Goal: Task Accomplishment & Management: Use online tool/utility

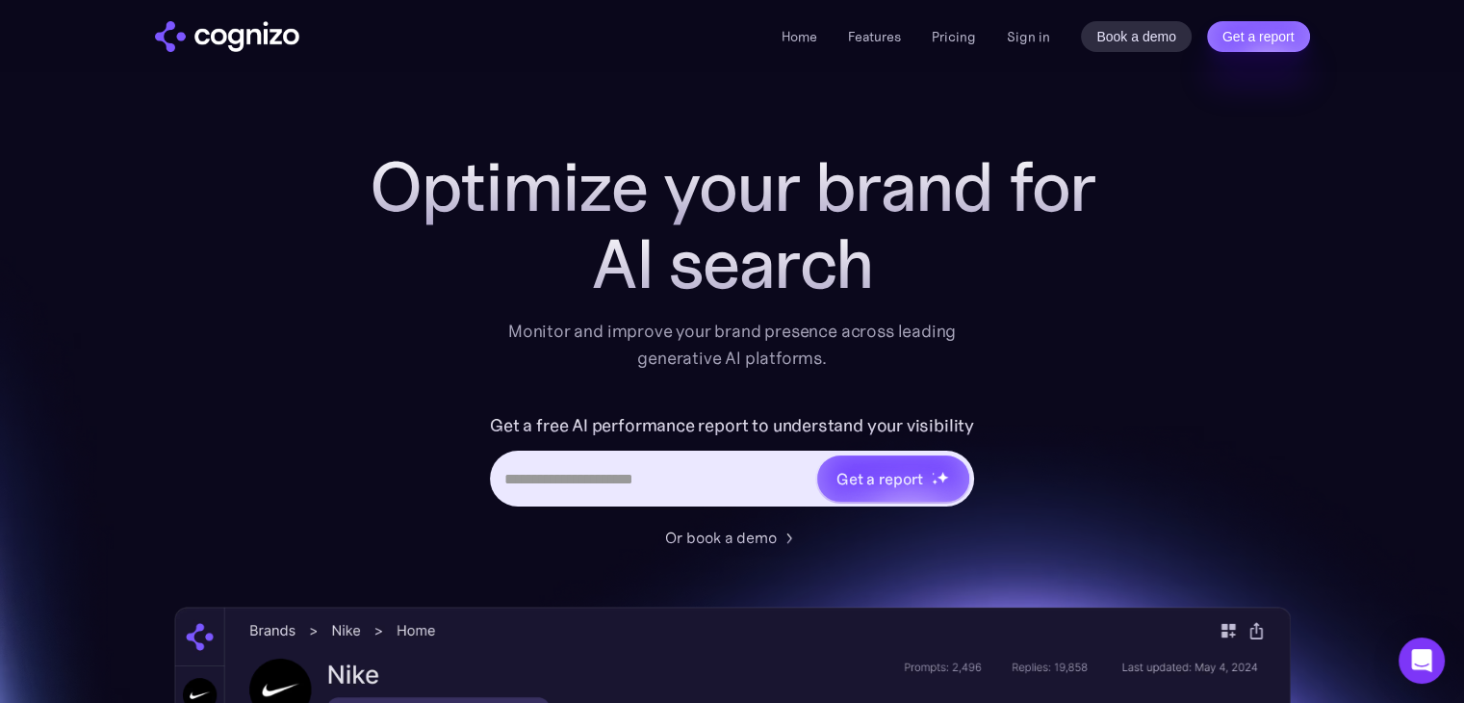
click at [872, 47] on li "Features" at bounding box center [874, 36] width 53 height 23
click at [876, 39] on link "Features" at bounding box center [874, 36] width 53 height 17
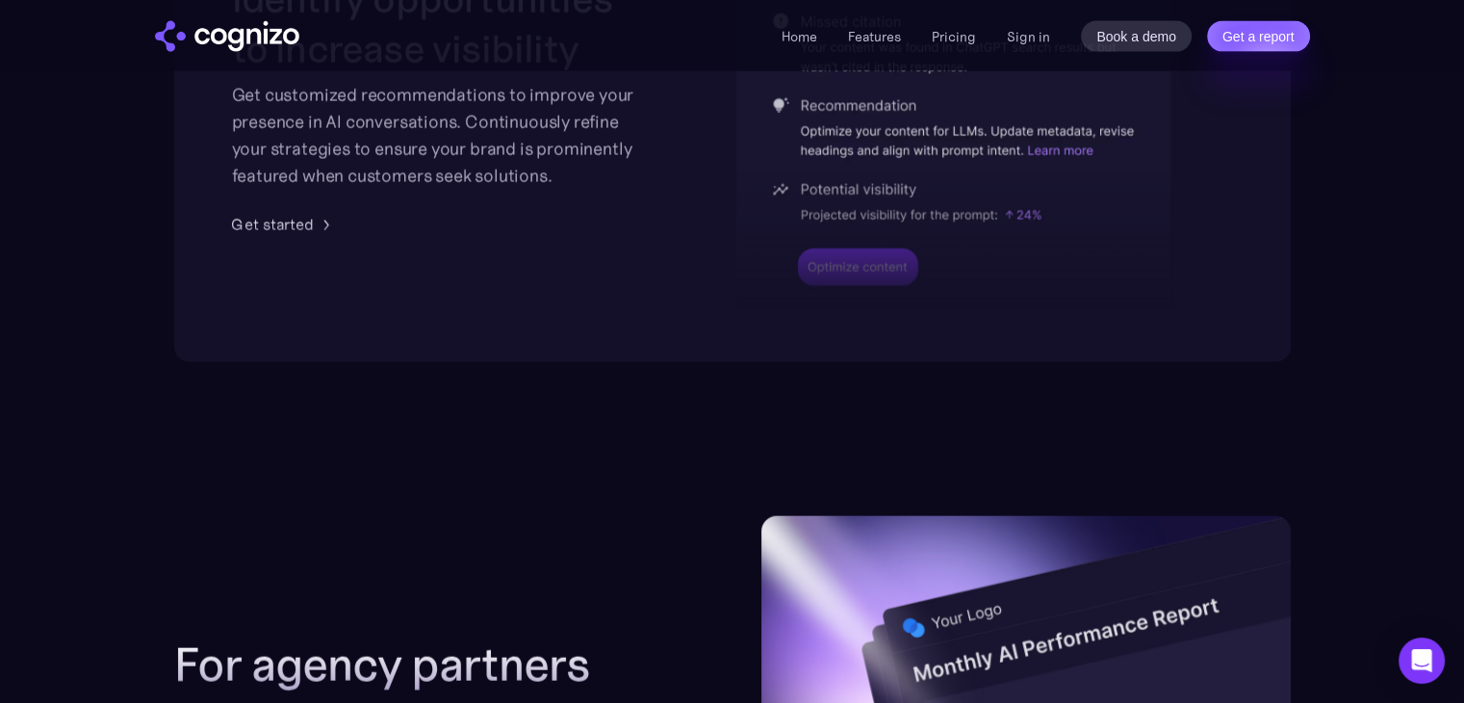
scroll to position [4233, 0]
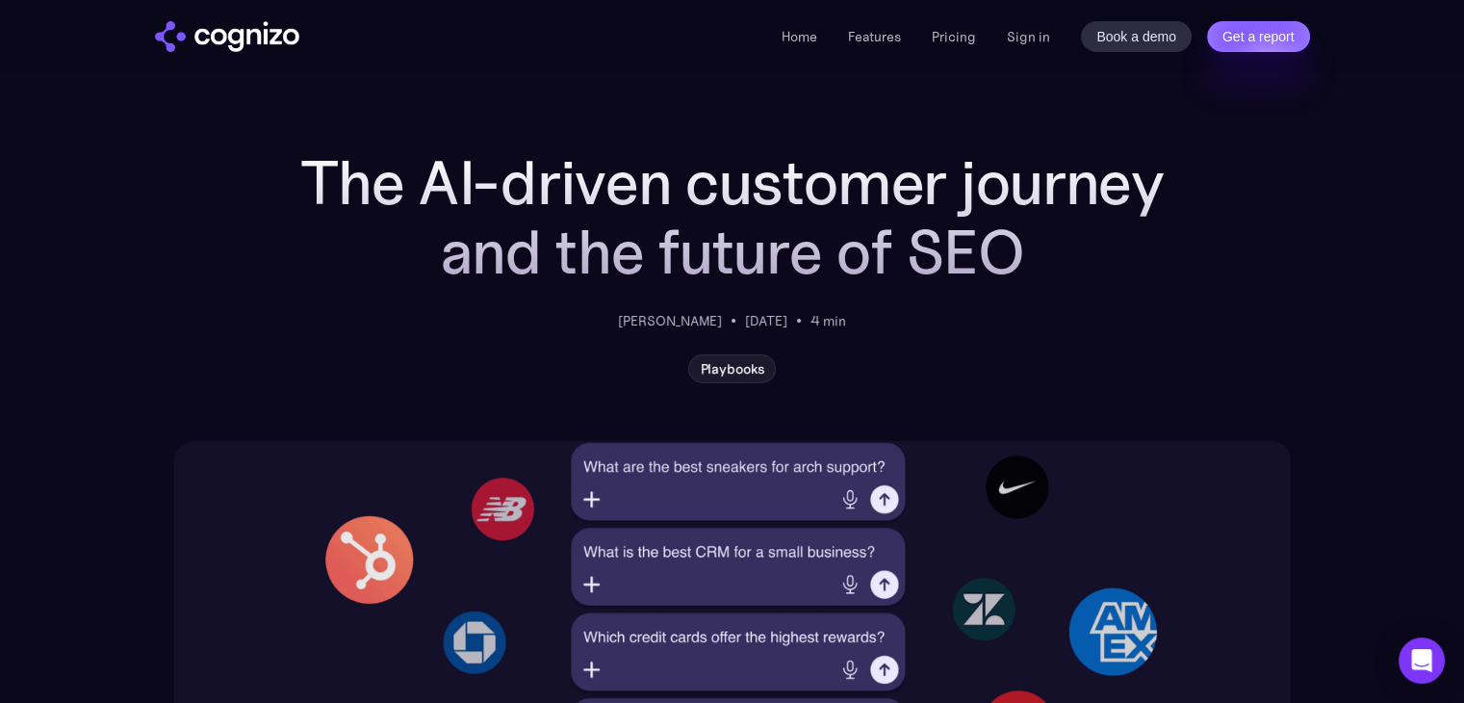
click at [842, 262] on h1 "The AI-driven customer journey and the future of SEO" at bounding box center [732, 217] width 868 height 139
click at [1240, 47] on link "Get a report" at bounding box center [1258, 36] width 103 height 31
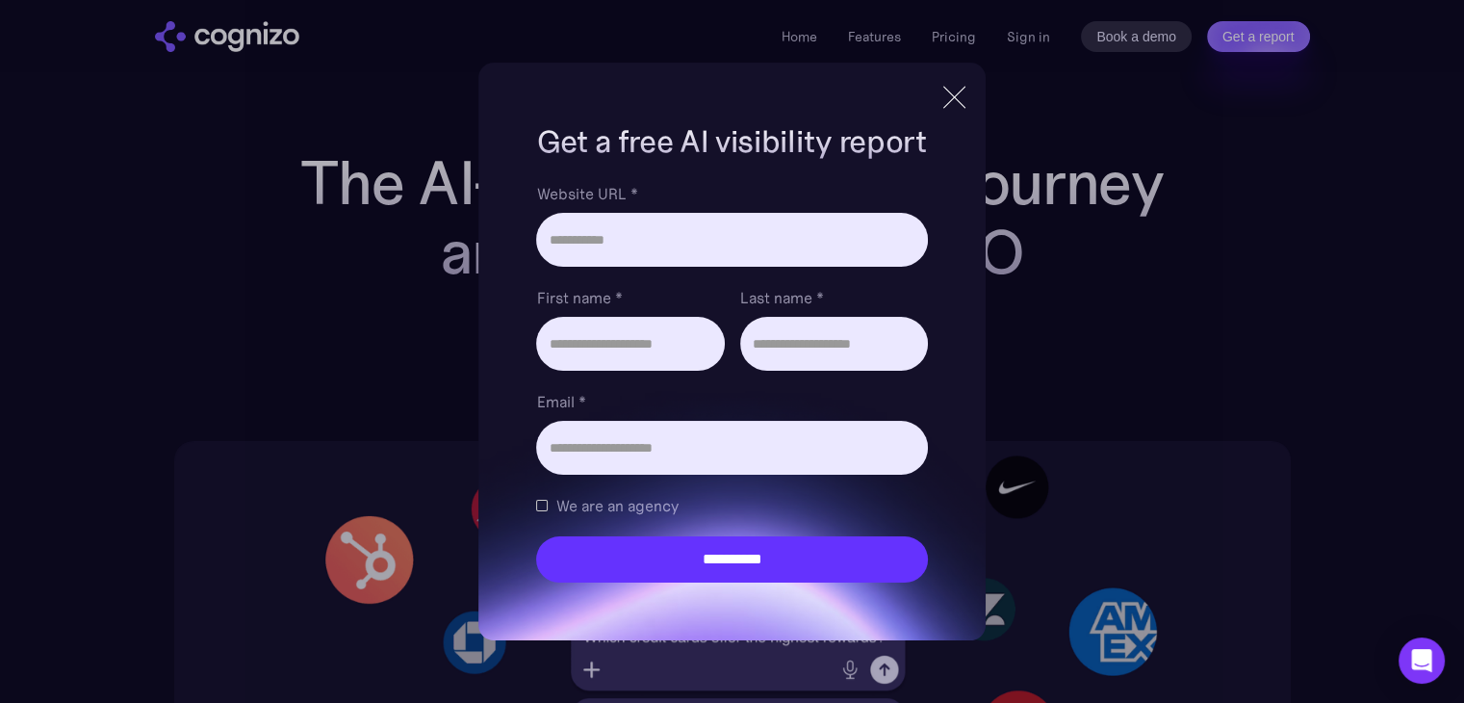
click at [963, 98] on div at bounding box center [955, 97] width 32 height 35
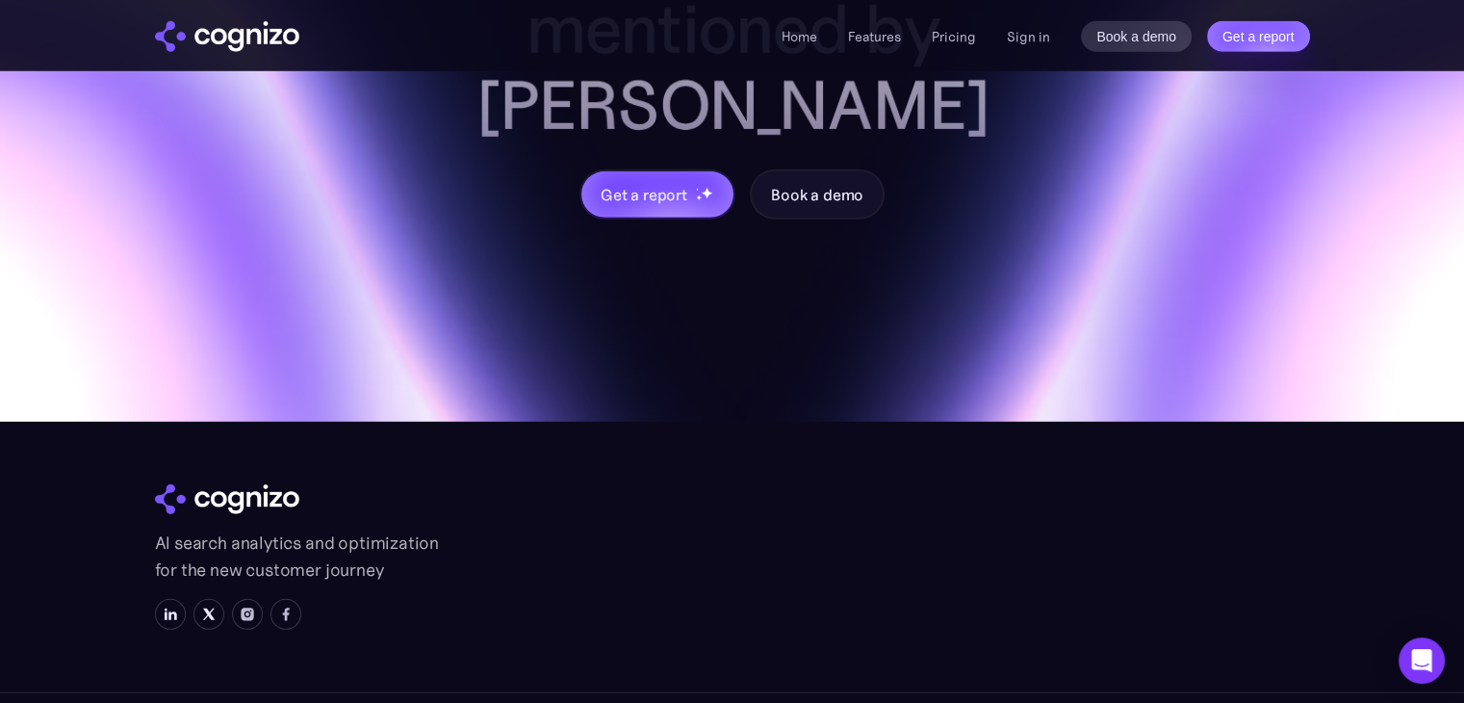
scroll to position [5684, 0]
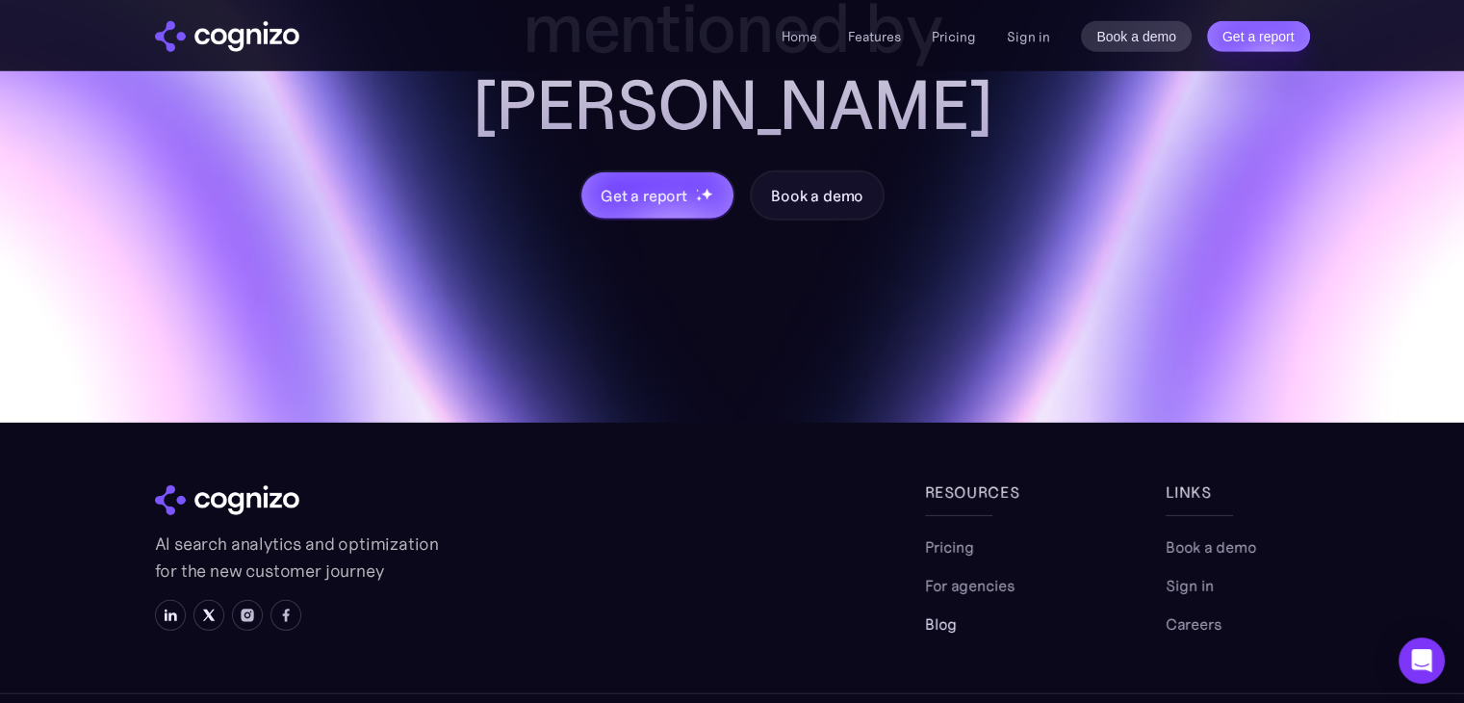
click at [949, 612] on link "Blog" at bounding box center [941, 623] width 32 height 23
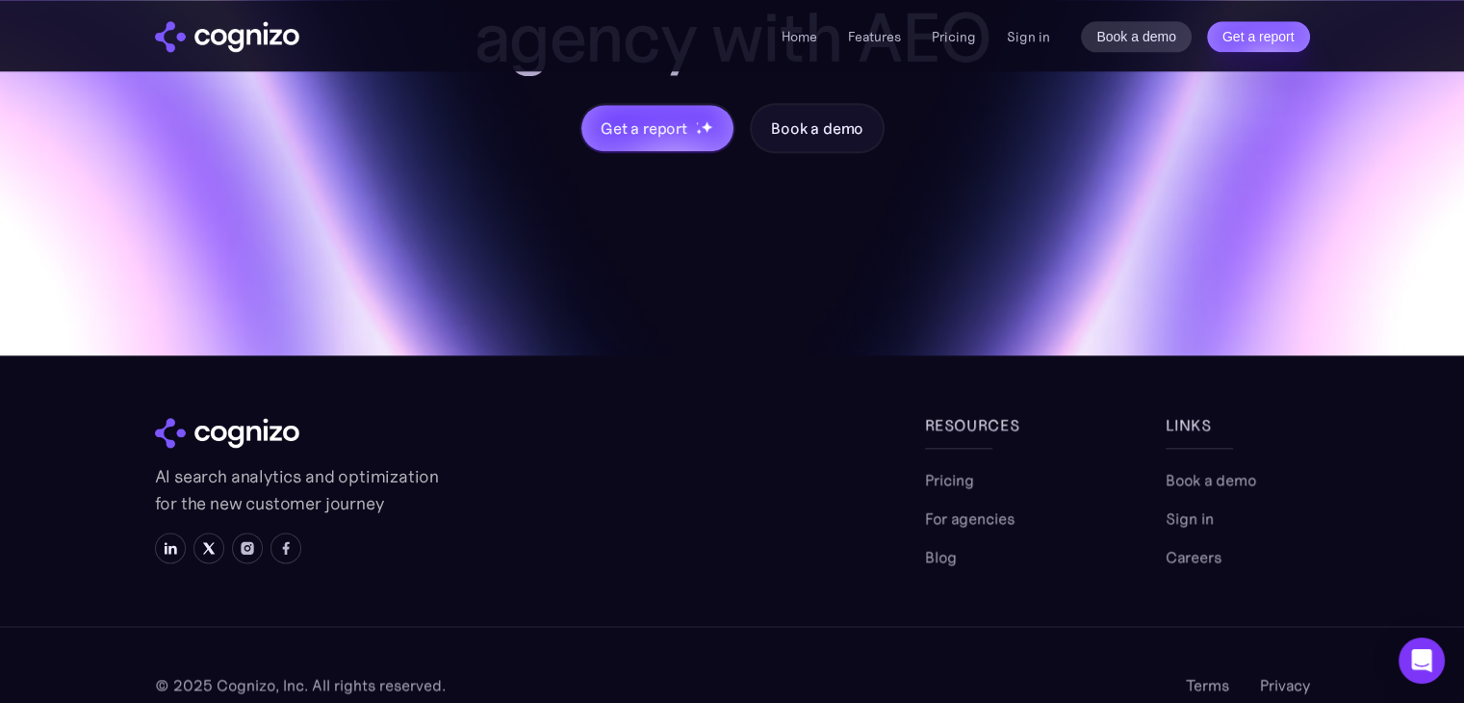
scroll to position [2327, 0]
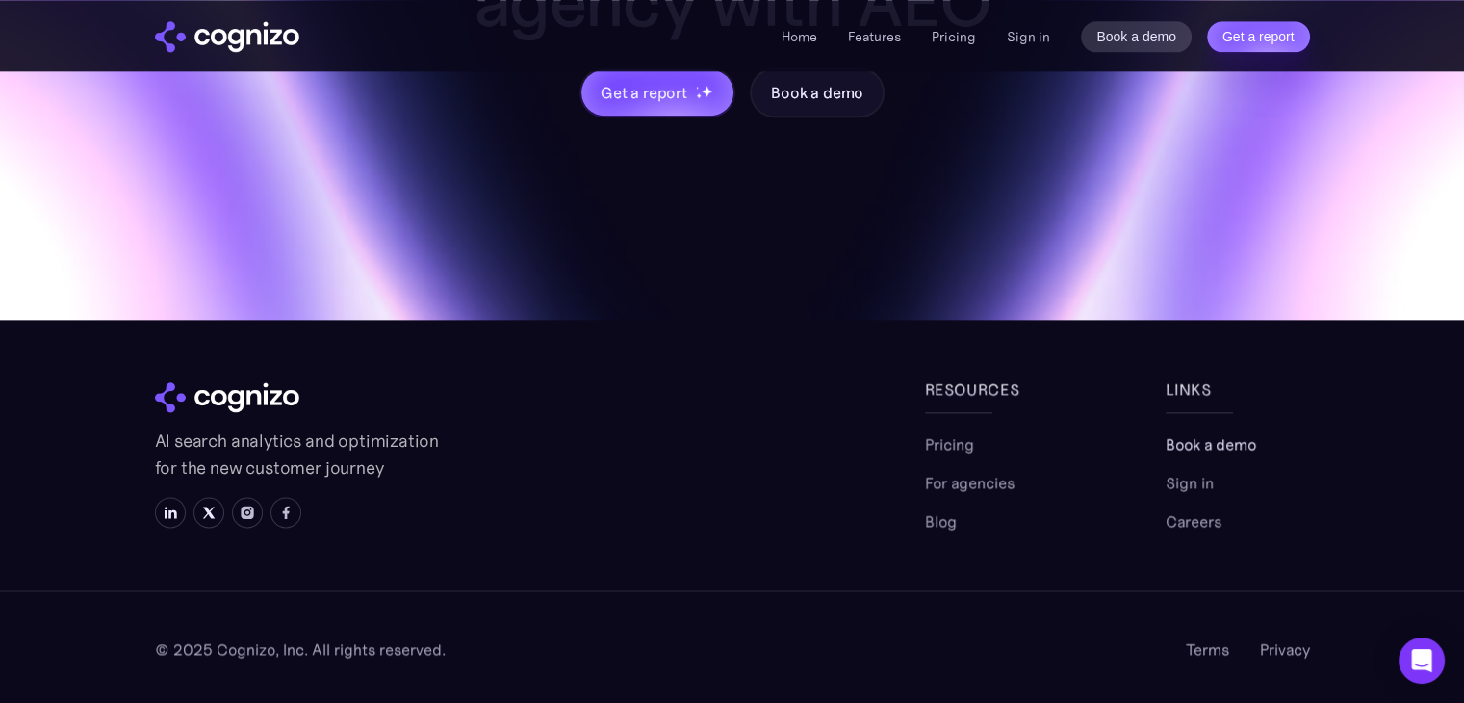
click at [1168, 432] on link "Book a demo" at bounding box center [1211, 443] width 91 height 23
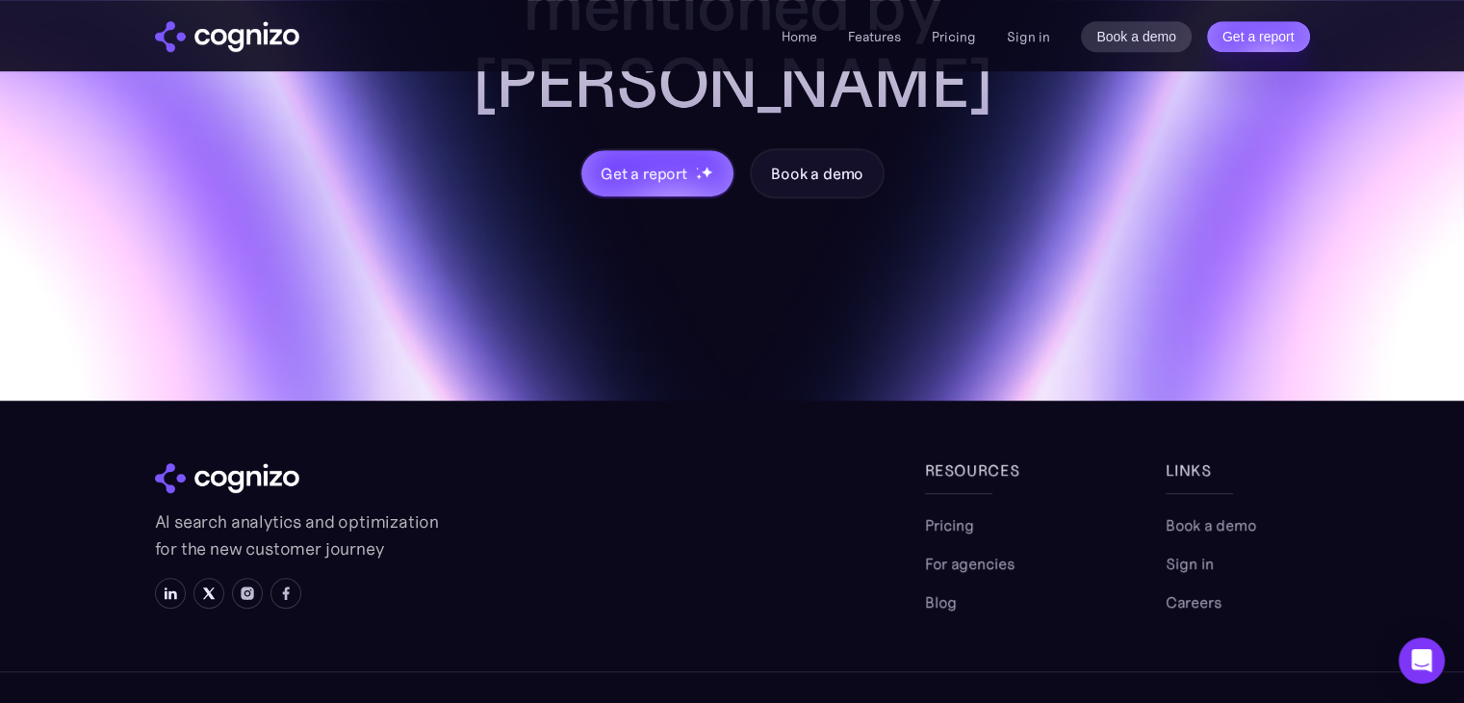
scroll to position [1168, 0]
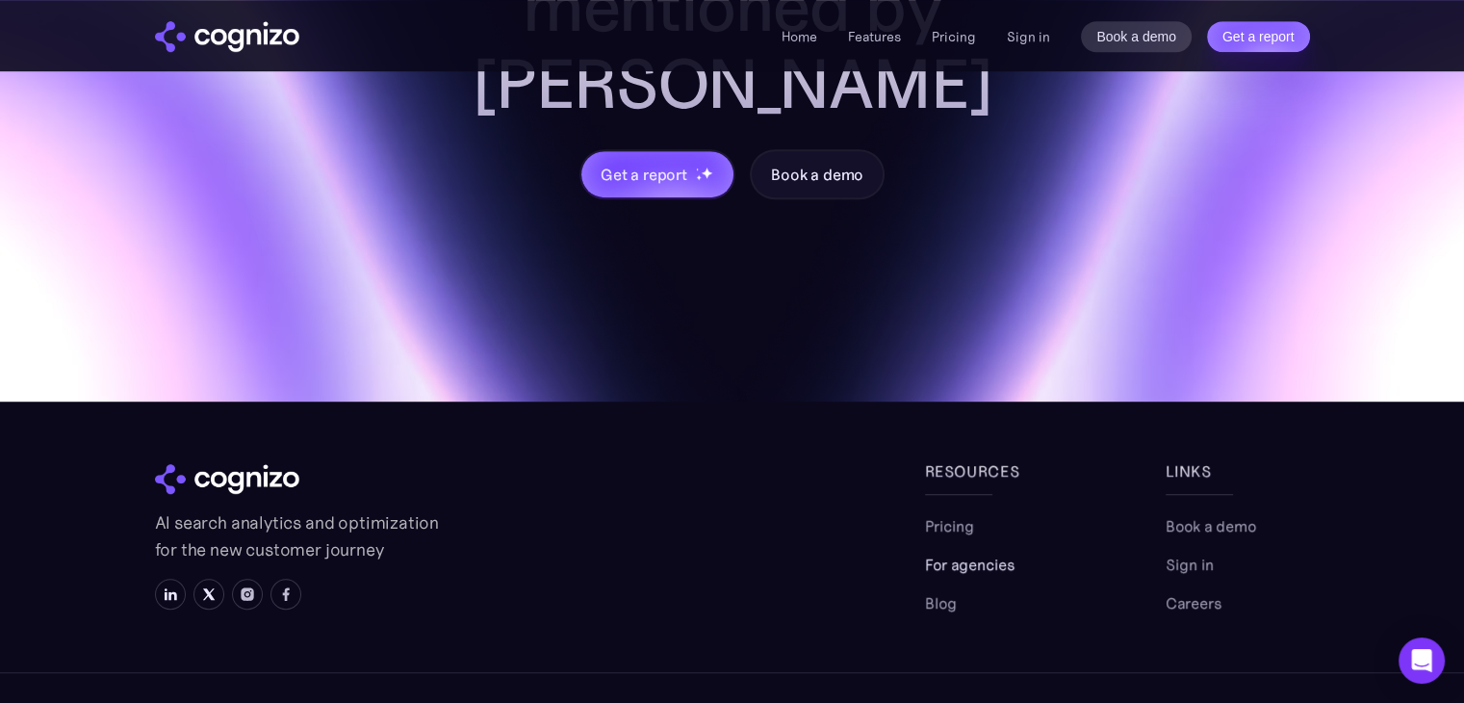
click at [990, 553] on link "For agencies" at bounding box center [970, 564] width 90 height 23
